Goal: Information Seeking & Learning: Learn about a topic

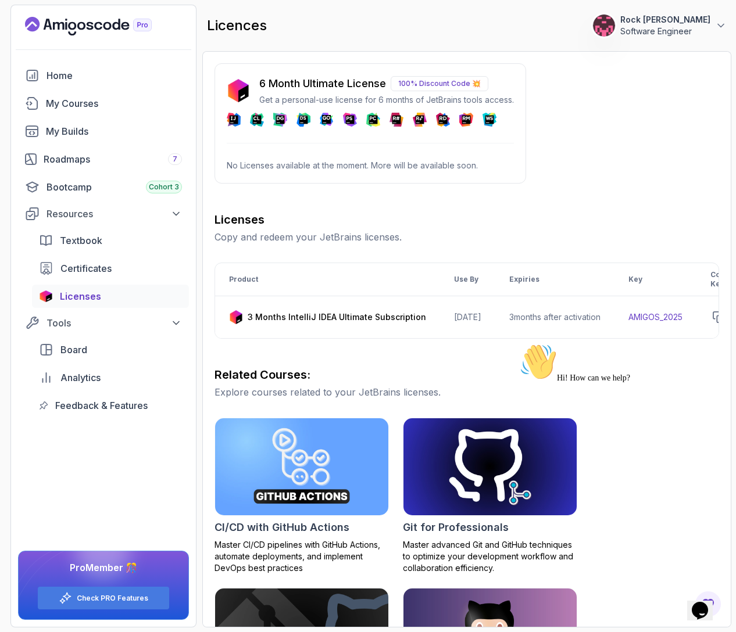
scroll to position [0, 149]
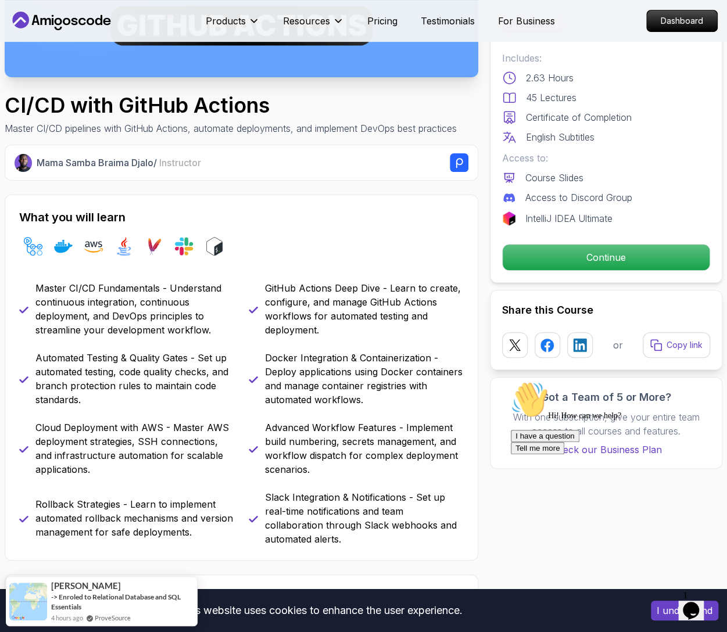
scroll to position [349, 0]
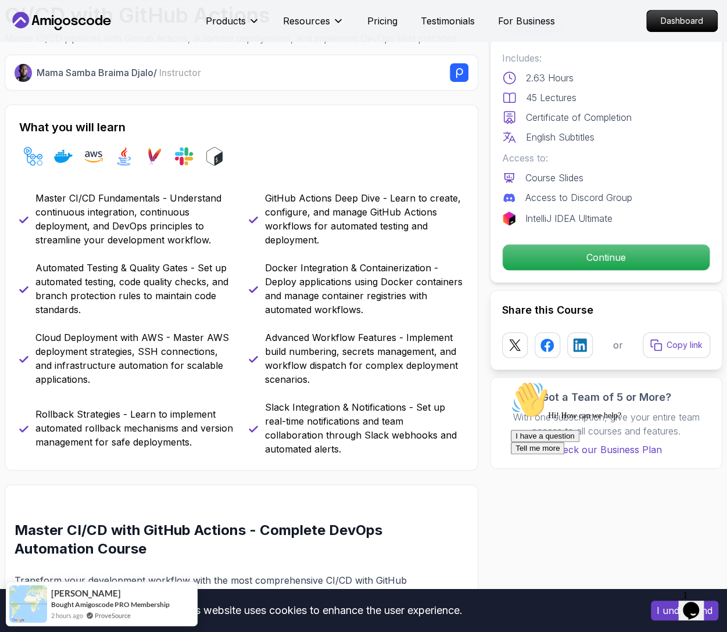
click at [125, 226] on p "Master CI/CD Fundamentals - Understand continuous integration, continuous deplo…" at bounding box center [134, 219] width 199 height 56
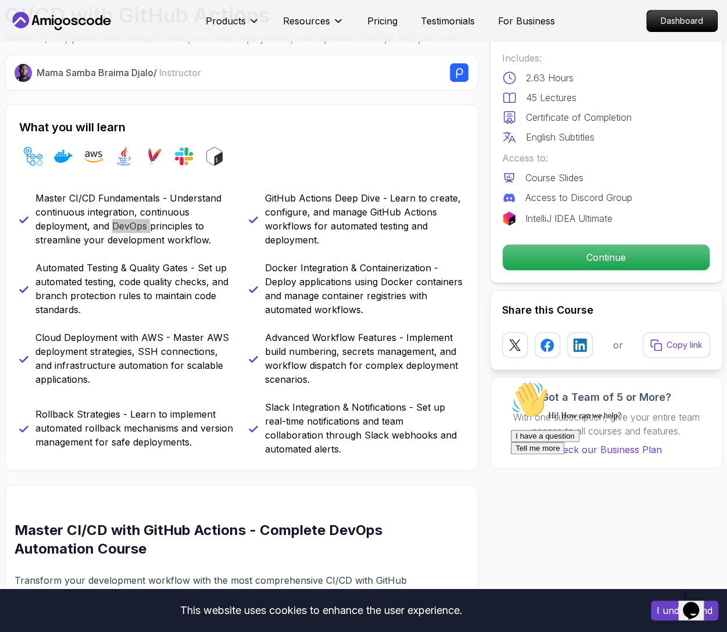
click at [698, 602] on icon "$i18n('chat', 'chat_widget')" at bounding box center [691, 610] width 16 height 17
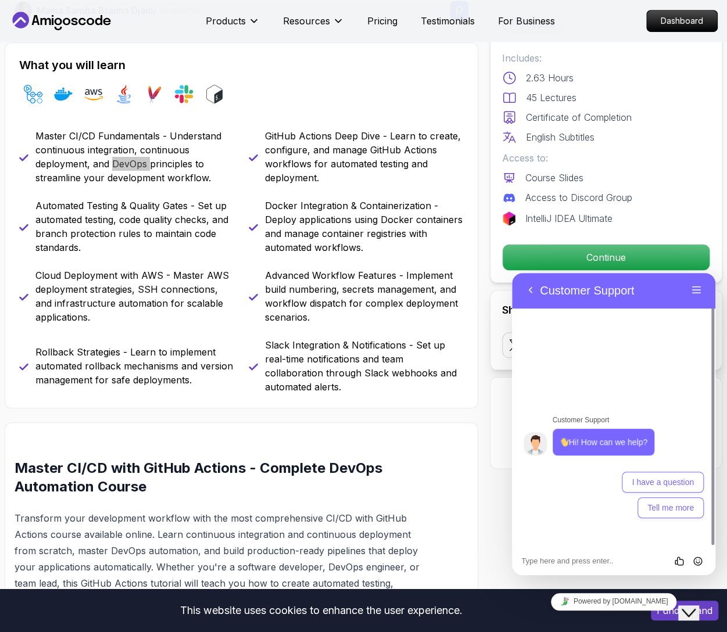
scroll to position [407, 0]
